Goal: Task Accomplishment & Management: Manage account settings

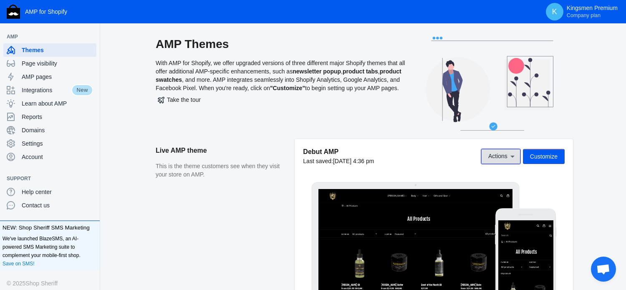
click at [514, 156] on icon at bounding box center [512, 156] width 8 height 8
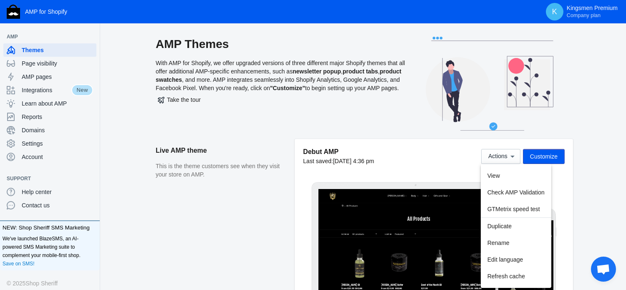
click at [334, 126] on div at bounding box center [313, 145] width 626 height 290
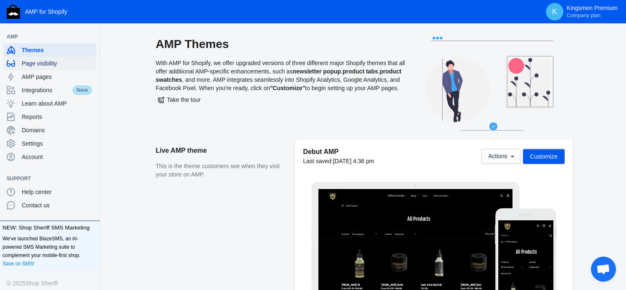
click at [55, 64] on span "Page visibility" at bounding box center [57, 63] width 71 height 8
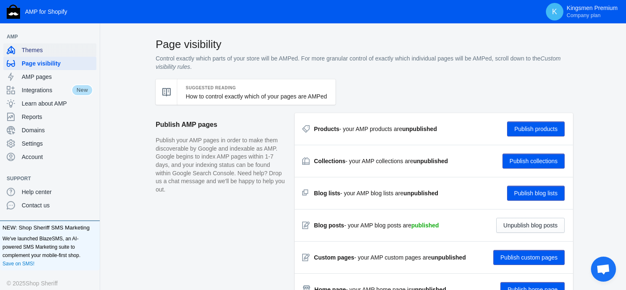
click at [26, 43] on div "Themes" at bounding box center [50, 49] width 86 height 13
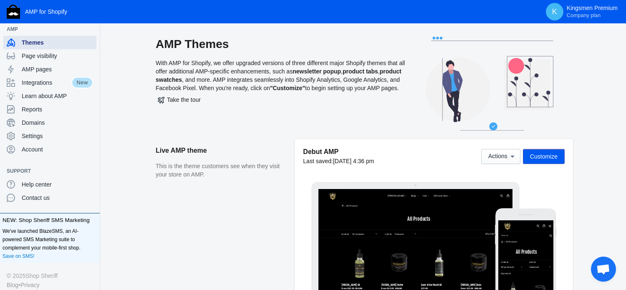
scroll to position [15, 0]
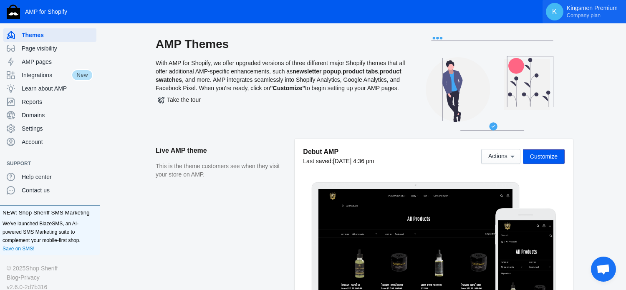
click at [579, 12] on span "Company plan" at bounding box center [583, 15] width 34 height 7
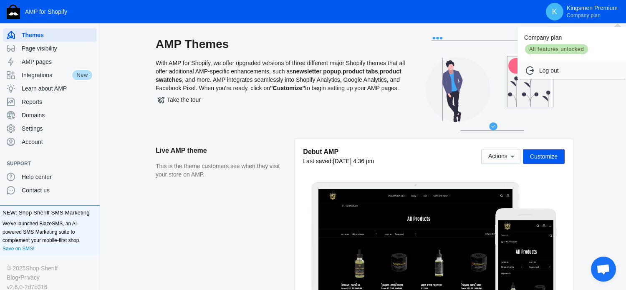
click at [200, 84] on div at bounding box center [313, 145] width 626 height 290
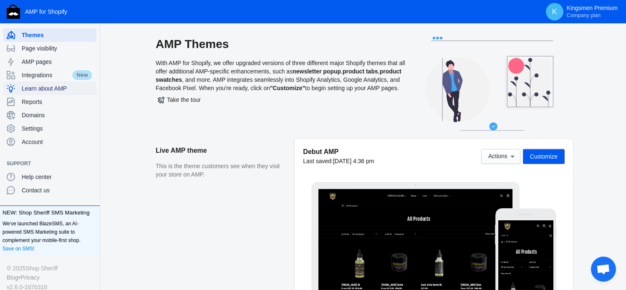
click at [60, 89] on span "Learn about AMP" at bounding box center [57, 88] width 71 height 8
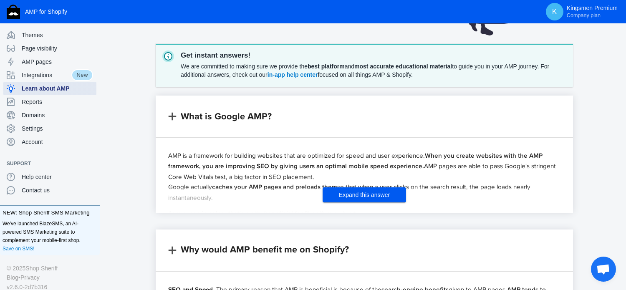
scroll to position [125, 0]
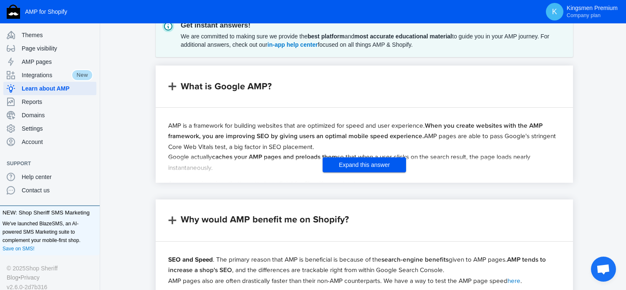
click at [372, 163] on span "Expand this answer" at bounding box center [364, 164] width 51 height 7
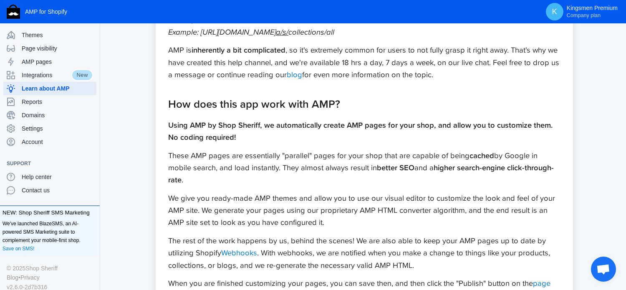
scroll to position [375, 0]
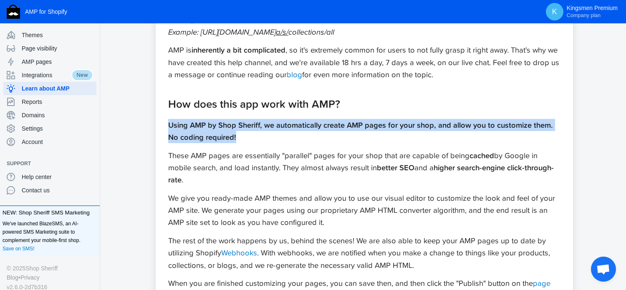
drag, startPoint x: 244, startPoint y: 138, endPoint x: 169, endPoint y: 127, distance: 75.0
click at [169, 127] on p "Using AMP by Shop Sheriff, we automatically create AMP pages for your shop, and…" at bounding box center [364, 131] width 392 height 25
copy strong "Using AMP by Shop Sheriff, we automatically create AMP pages for your shop, and…"
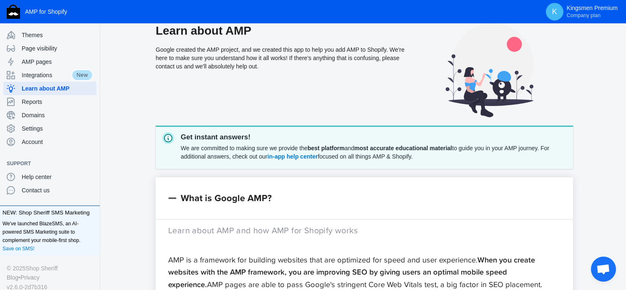
scroll to position [0, 0]
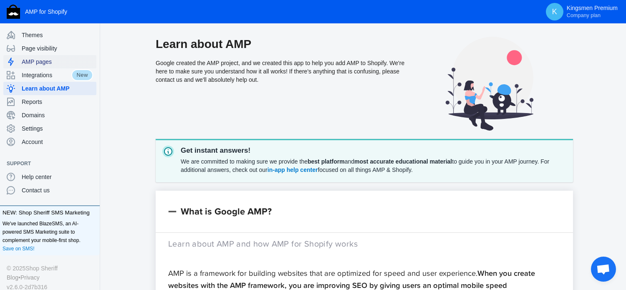
click at [48, 61] on span "AMP pages" at bounding box center [57, 62] width 71 height 8
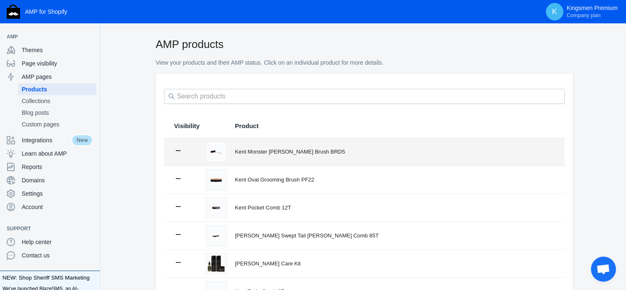
click at [263, 153] on div "Kent Monster [PERSON_NAME] Brush BRD5" at bounding box center [395, 152] width 320 height 8
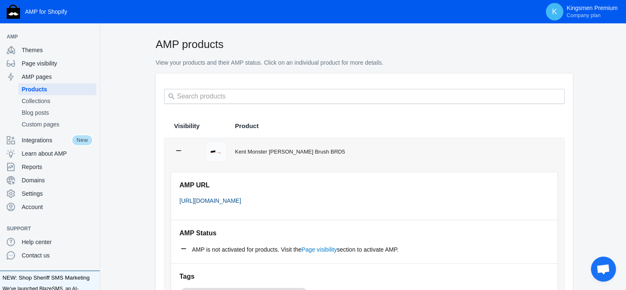
click at [241, 201] on link "[URL][DOMAIN_NAME]" at bounding box center [210, 200] width 62 height 7
click at [52, 151] on span "Learn about AMP" at bounding box center [57, 153] width 71 height 8
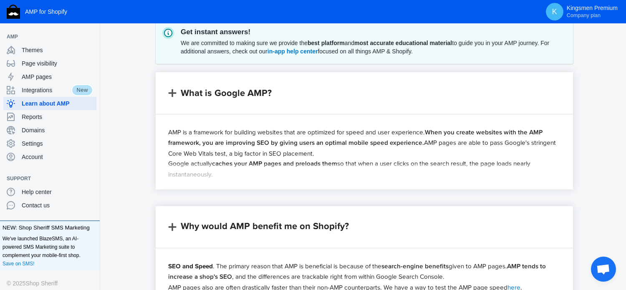
scroll to position [125, 0]
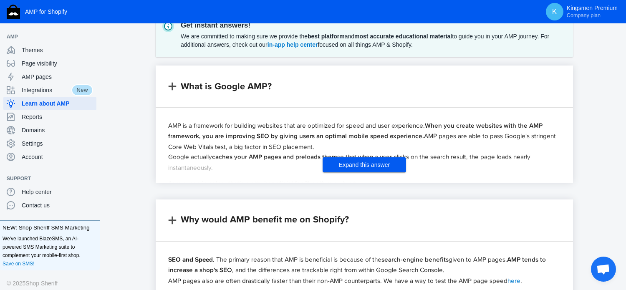
click at [365, 168] on button "Expand this answer" at bounding box center [363, 164] width 83 height 15
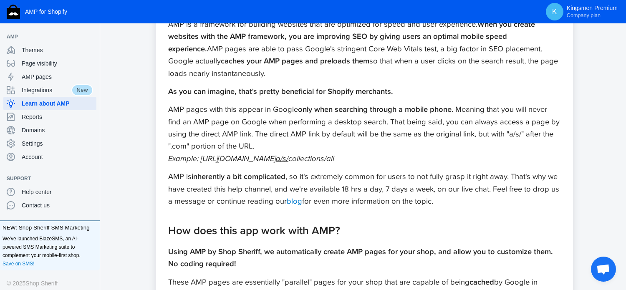
scroll to position [250, 0]
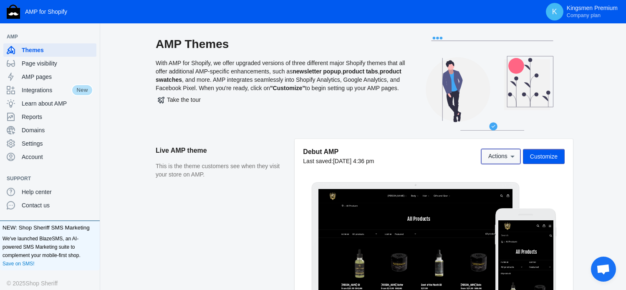
click at [508, 156] on span "Actions" at bounding box center [500, 155] width 25 height 7
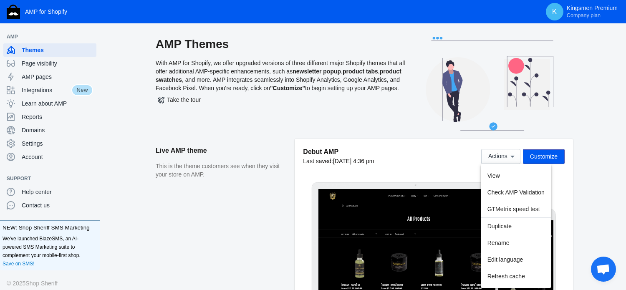
drag, startPoint x: 585, startPoint y: 176, endPoint x: 466, endPoint y: 190, distance: 119.2
click at [584, 176] on div at bounding box center [313, 145] width 626 height 290
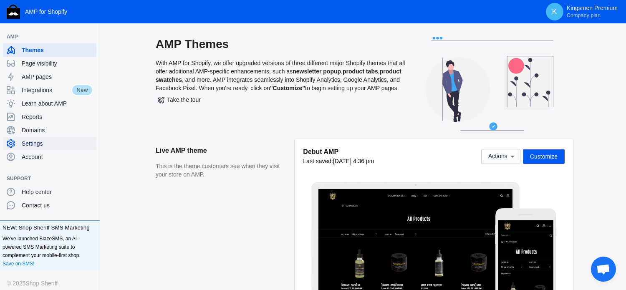
click at [43, 143] on span "Settings" at bounding box center [57, 143] width 71 height 8
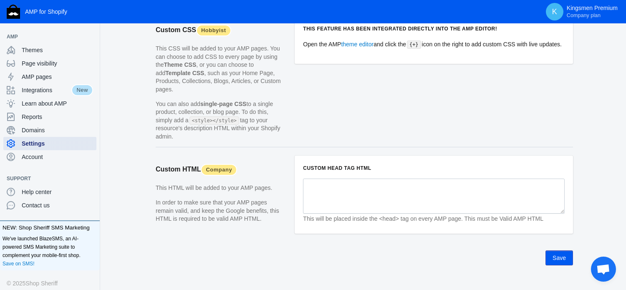
scroll to position [851, 0]
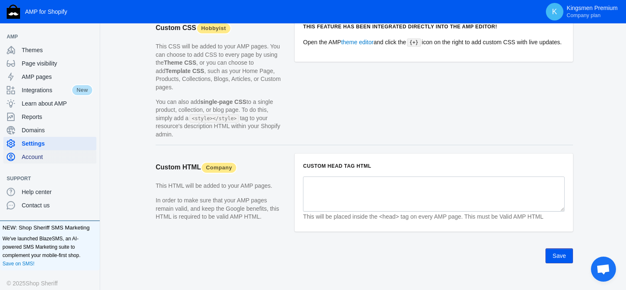
click at [44, 157] on span "Account" at bounding box center [57, 157] width 71 height 8
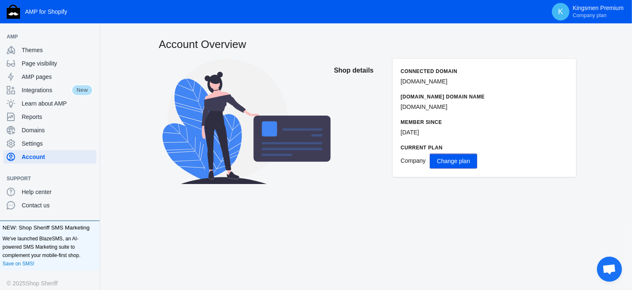
click at [450, 162] on span "Change plan" at bounding box center [453, 161] width 33 height 7
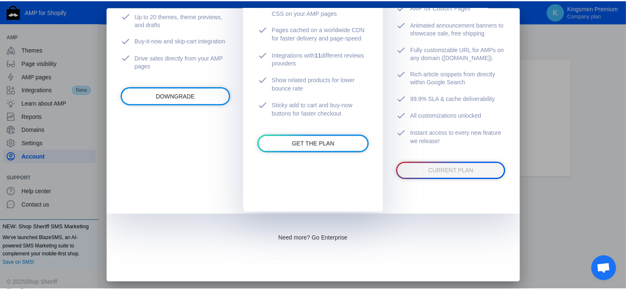
scroll to position [288, 0]
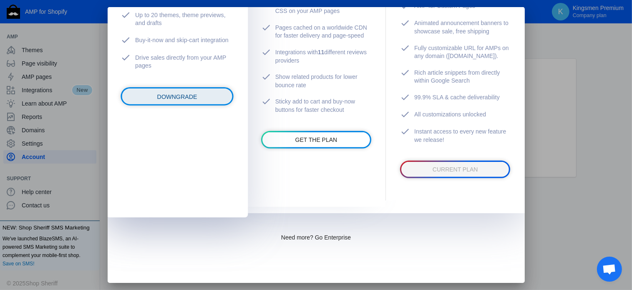
click at [181, 100] on span "DOWNGRADE" at bounding box center [177, 96] width 40 height 7
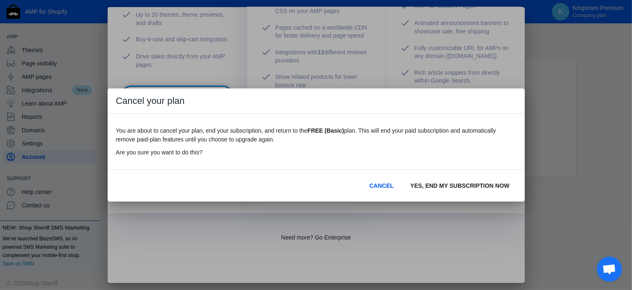
click at [474, 189] on span "YES, END MY SUBSCRIPTION NOW" at bounding box center [459, 185] width 99 height 7
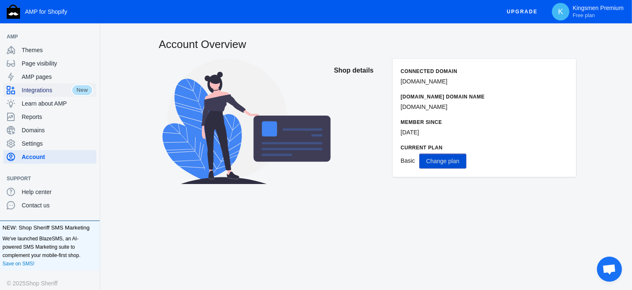
click at [55, 91] on span "Integrations" at bounding box center [47, 90] width 50 height 8
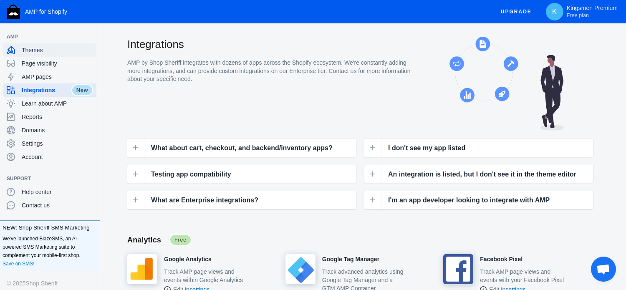
click at [38, 50] on span "Themes" at bounding box center [57, 50] width 71 height 8
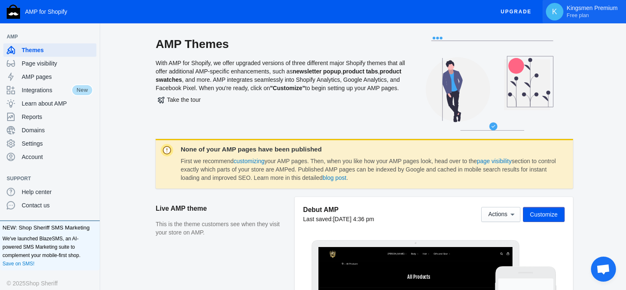
click at [586, 10] on p "Kingsmen Premium Free plan" at bounding box center [591, 12] width 51 height 14
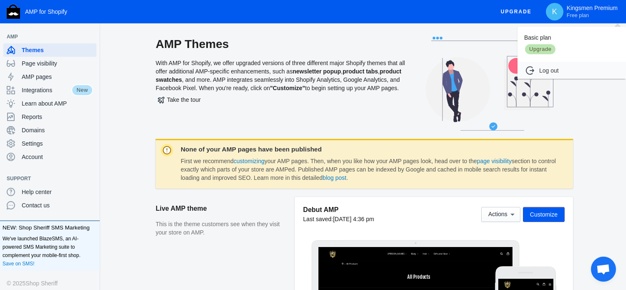
click at [510, 216] on div at bounding box center [313, 145] width 626 height 290
click at [510, 216] on icon at bounding box center [512, 214] width 8 height 8
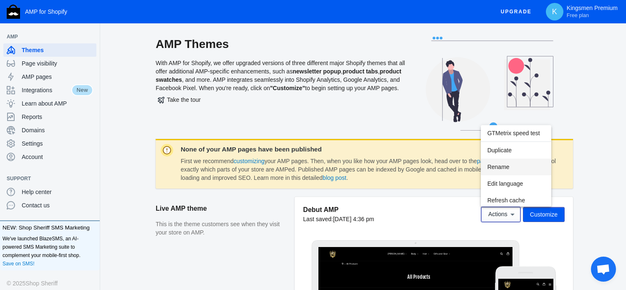
scroll to position [42, 0]
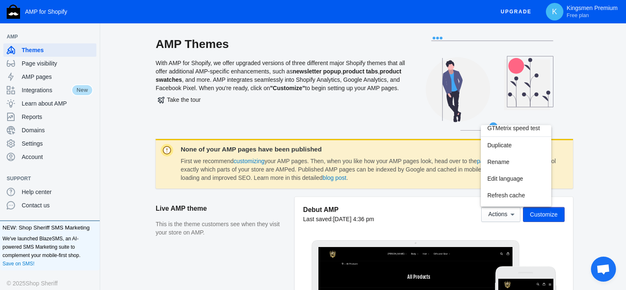
click at [589, 151] on div at bounding box center [313, 145] width 626 height 290
